Goal: Transaction & Acquisition: Purchase product/service

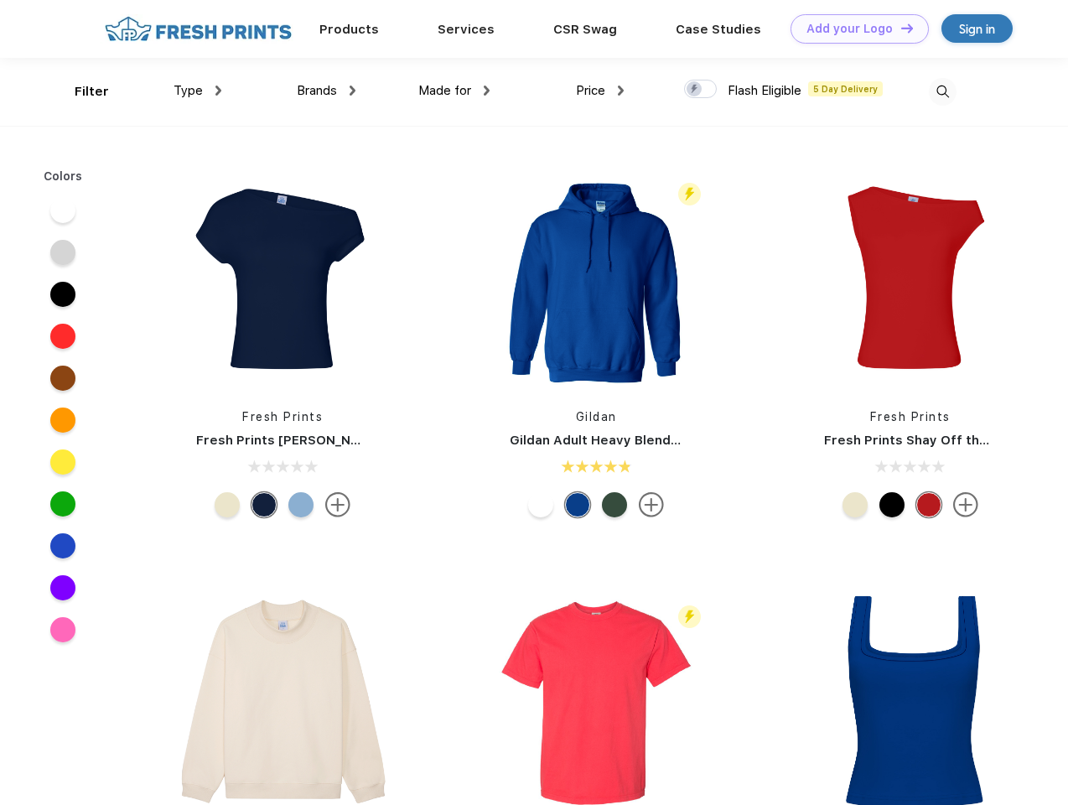
click at [853, 28] on link "Add your Logo Design Tool" at bounding box center [859, 28] width 138 height 29
click at [0, 0] on div "Design Tool" at bounding box center [0, 0] width 0 height 0
click at [899, 28] on link "Add your Logo Design Tool" at bounding box center [859, 28] width 138 height 29
click at [80, 91] on div "Filter" at bounding box center [92, 91] width 34 height 19
click at [198, 91] on span "Type" at bounding box center [187, 90] width 29 height 15
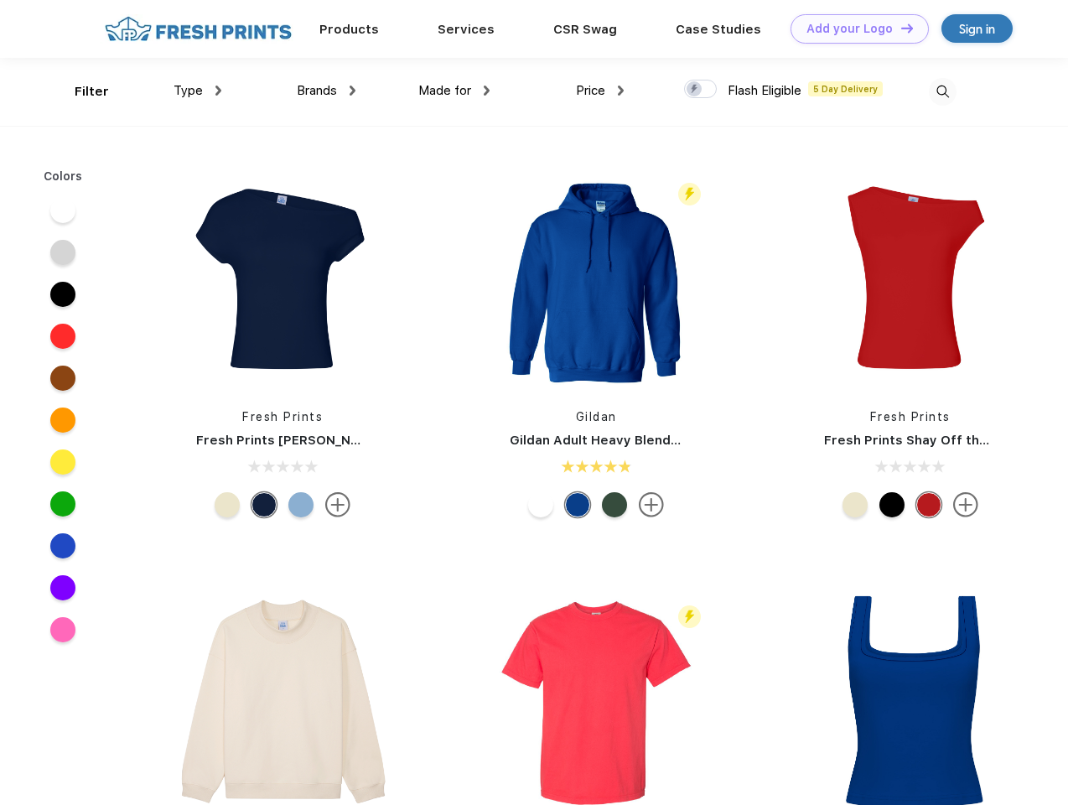
click at [326, 91] on span "Brands" at bounding box center [317, 90] width 40 height 15
click at [454, 91] on span "Made for" at bounding box center [444, 90] width 53 height 15
click at [600, 91] on span "Price" at bounding box center [590, 90] width 29 height 15
click at [701, 90] on div at bounding box center [700, 89] width 33 height 18
click at [695, 90] on input "checkbox" at bounding box center [689, 84] width 11 height 11
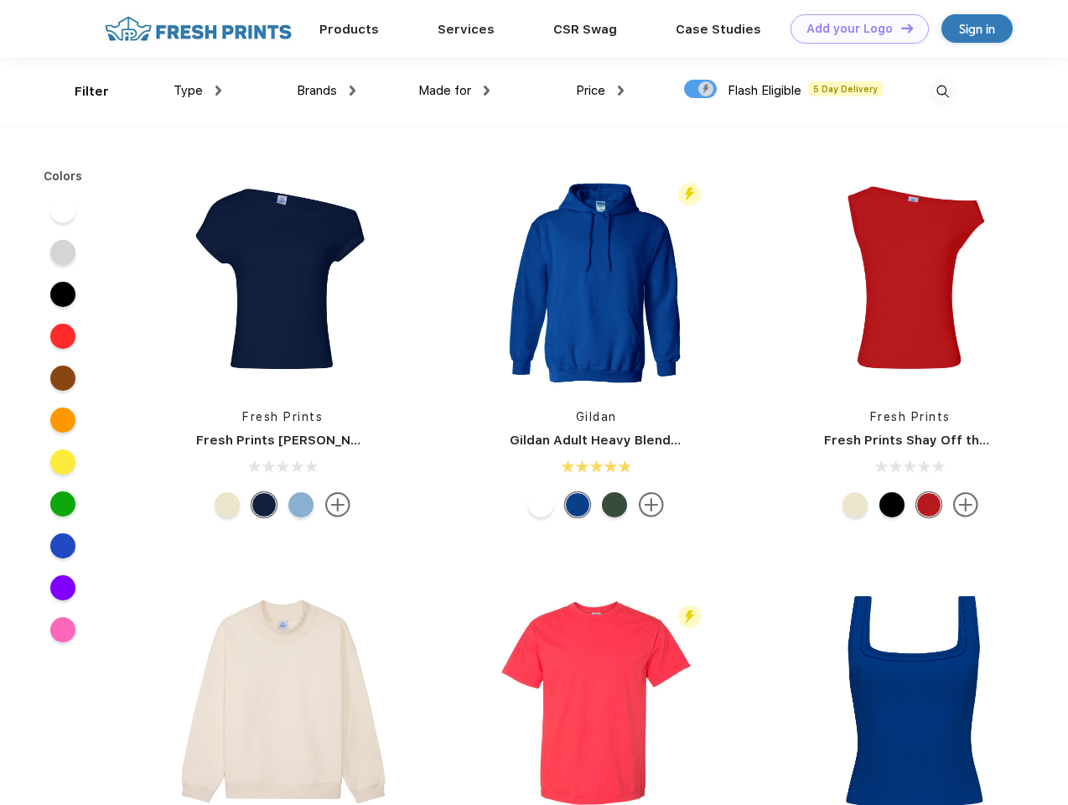
click at [942, 91] on img at bounding box center [943, 92] width 28 height 28
